Goal: Task Accomplishment & Management: Complete application form

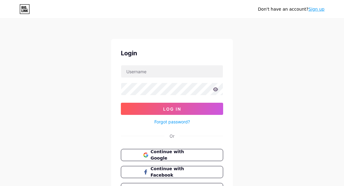
click at [319, 11] on link "Sign up" at bounding box center [317, 9] width 16 height 5
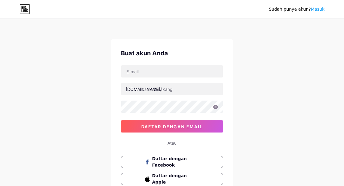
click at [302, 78] on div "Sudah punya akun? Masuk Buat akun Anda bio.link/ 0cAFcWeA6hGcR8tpbcdtdMSnNSSGM5…" at bounding box center [172, 116] width 344 height 233
click at [25, 9] on icon at bounding box center [25, 9] width 10 height 10
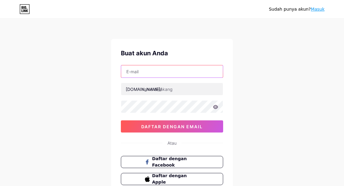
click at [132, 74] on input "text" at bounding box center [172, 72] width 102 height 12
paste input "[EMAIL_ADDRESS][DOMAIN_NAME]"
type input "[EMAIL_ADDRESS][DOMAIN_NAME]"
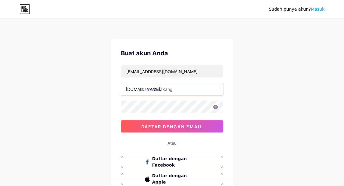
click at [148, 89] on input "text" at bounding box center [172, 89] width 102 height 12
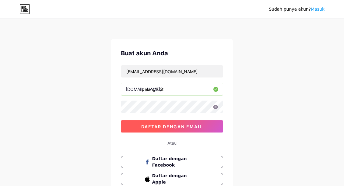
click at [176, 125] on font "daftar dengan email" at bounding box center [172, 126] width 62 height 5
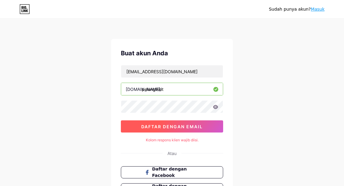
click at [157, 130] on button "daftar dengan email" at bounding box center [172, 127] width 102 height 12
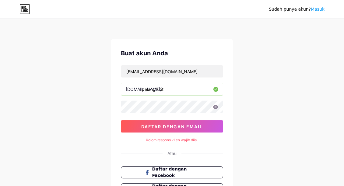
click at [186, 91] on input "pelangislot" at bounding box center [172, 89] width 102 height 12
click at [271, 102] on div "Sudah punya akun? Masuk Buat akun Anda pakale9326@inupup.com bio.link/ pelangis…" at bounding box center [172, 121] width 344 height 243
click at [198, 92] on input "pelangislot" at bounding box center [172, 89] width 102 height 12
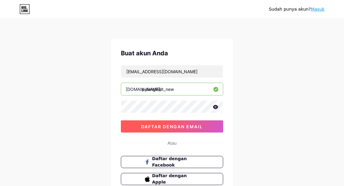
type input "pelangislot_new"
click at [183, 125] on font "daftar dengan email" at bounding box center [172, 126] width 62 height 5
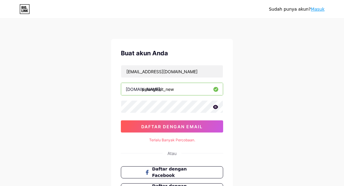
click at [324, 88] on div "Sudah punya akun? Masuk Buat akun Anda [EMAIL_ADDRESS][DOMAIN_NAME] [DOMAIN_NAM…" at bounding box center [172, 121] width 344 height 243
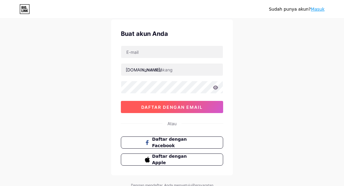
scroll to position [47, 0]
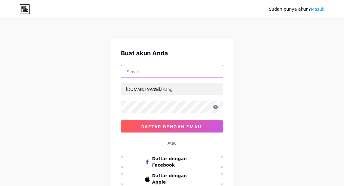
click at [137, 70] on input "text" at bounding box center [172, 72] width 102 height 12
paste input "[EMAIL_ADDRESS][DOMAIN_NAME]"
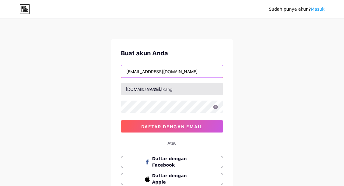
type input "[EMAIL_ADDRESS][DOMAIN_NAME]"
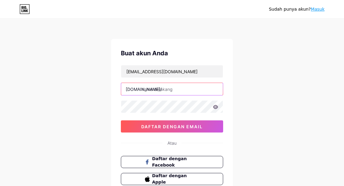
click at [147, 89] on input "text" at bounding box center [172, 89] width 102 height 12
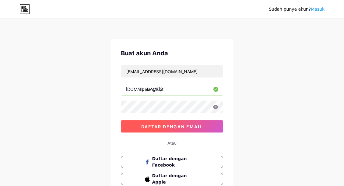
click at [159, 129] on font "daftar dengan email" at bounding box center [172, 126] width 62 height 5
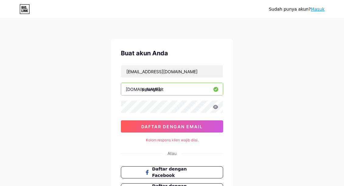
click at [168, 89] on input "pelangislot" at bounding box center [172, 89] width 102 height 12
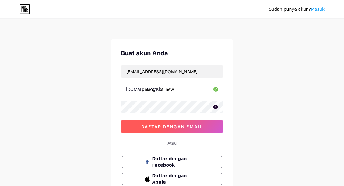
type input "pelangislot_new"
click at [162, 131] on button "daftar dengan email" at bounding box center [172, 127] width 102 height 12
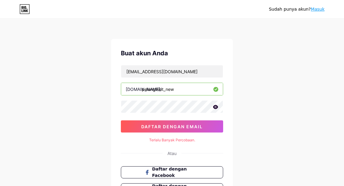
click at [314, 40] on div "Sudah punya akun? Masuk Buat akun Anda [EMAIL_ADDRESS][DOMAIN_NAME] [DOMAIN_NAM…" at bounding box center [172, 121] width 344 height 243
click at [298, 33] on div "Sudah punya akun? Masuk Buat akun Anda [EMAIL_ADDRESS][DOMAIN_NAME] [DOMAIN_NAM…" at bounding box center [172, 121] width 344 height 243
click at [216, 0] on div "Sudah punya akun? [GEOGRAPHIC_DATA]" at bounding box center [172, 9] width 344 height 18
